Goal: Register for event/course

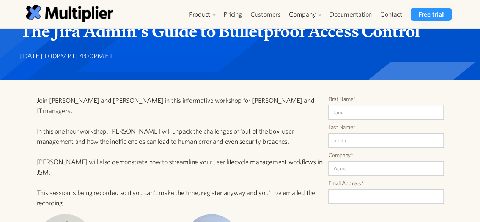
scroll to position [76, 0]
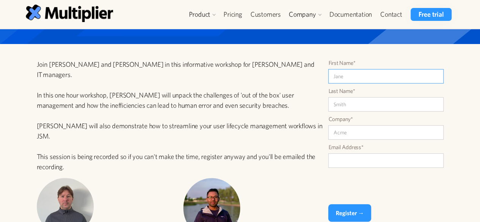
click at [341, 75] on input "First Name*" at bounding box center [385, 76] width 115 height 14
type input "Sidath"
type input "Pathirana"
click at [376, 79] on input "Sidath" at bounding box center [385, 76] width 115 height 14
type input "Sid"
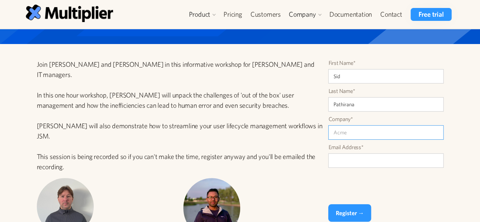
click at [351, 131] on input "Company*" at bounding box center [385, 132] width 115 height 14
type input "Atom Bank"
click at [351, 165] on input "Email Address*" at bounding box center [385, 160] width 115 height 14
type input "[EMAIL_ADDRESS][DOMAIN_NAME]"
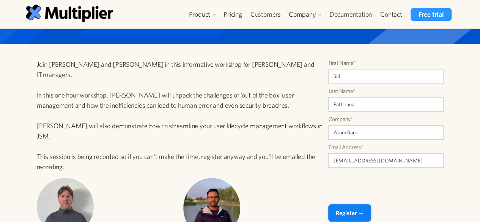
click at [343, 211] on input "Register →" at bounding box center [349, 212] width 43 height 17
type input "Please wait..."
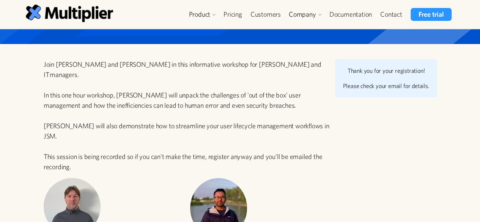
scroll to position [113, 0]
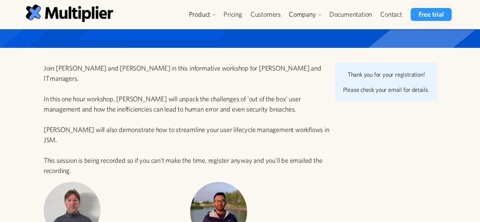
scroll to position [0, 0]
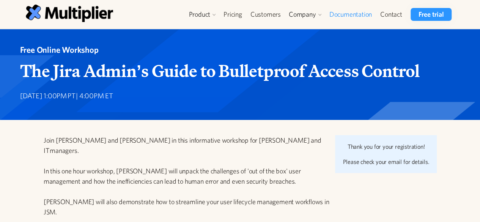
click at [350, 16] on link "Documentation" at bounding box center [350, 14] width 51 height 13
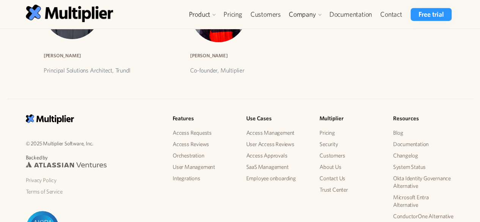
scroll to position [309, 0]
